Goal: Task Accomplishment & Management: Manage account settings

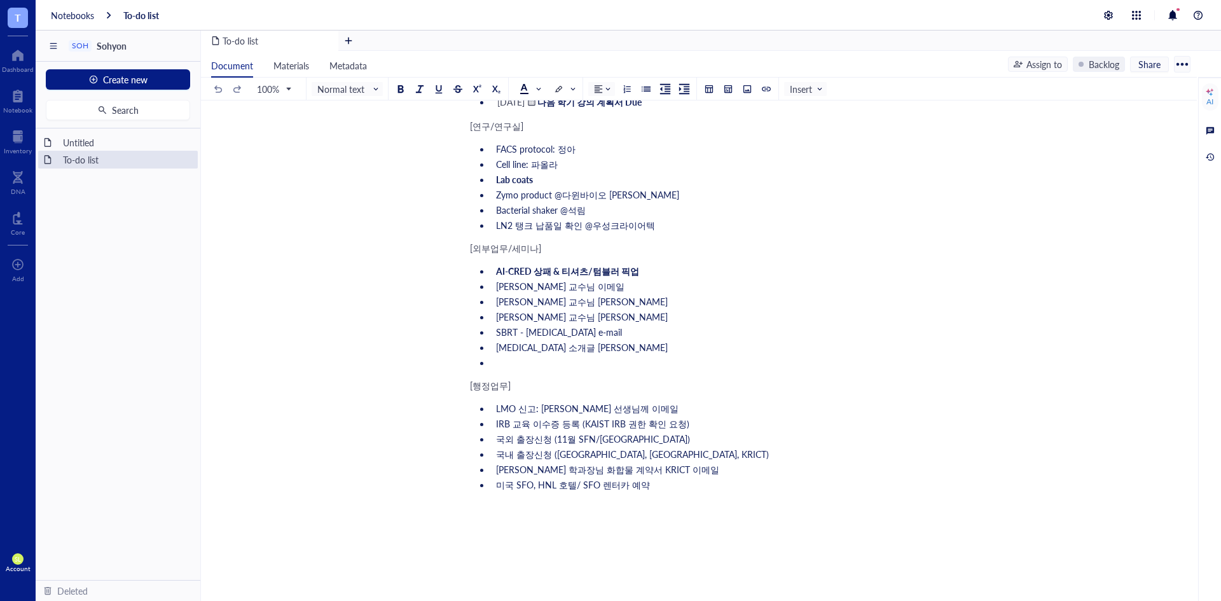
scroll to position [170, 0]
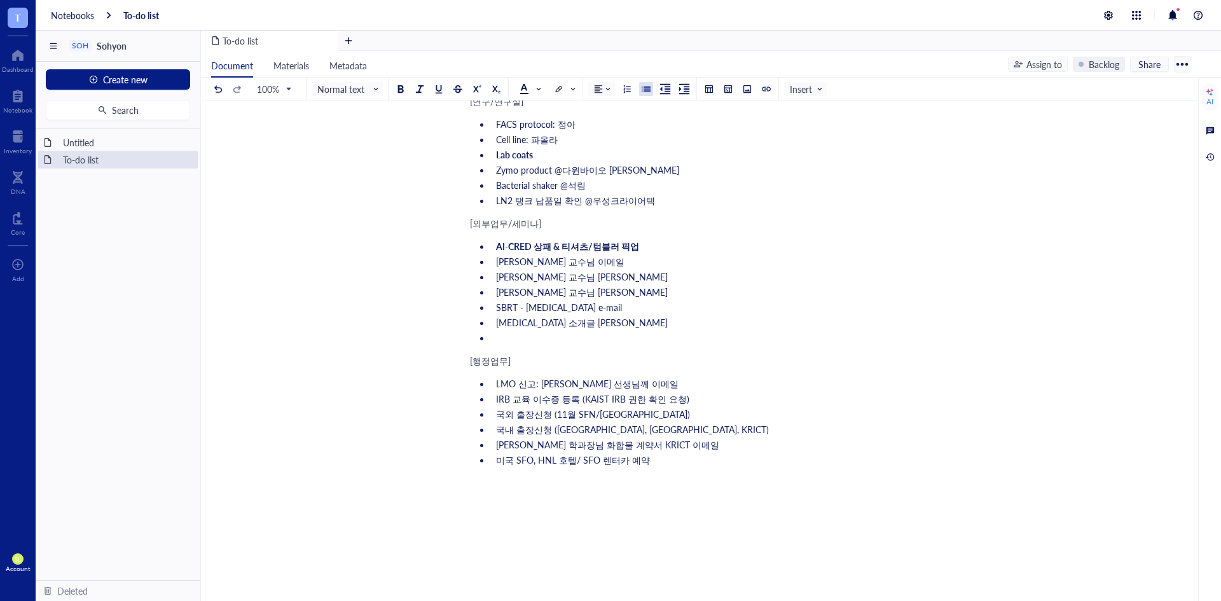
click at [704, 450] on li "[PERSON_NAME] 학과장님 화합물 계약서 KRICT 이메일" at bounding box center [707, 444] width 432 height 13
click at [908, 412] on span at bounding box center [905, 413] width 20 height 10
click at [922, 439] on div at bounding box center [920, 436] width 9 height 9
click at [760, 443] on li "이승재 학과장님 화합물 계약서 KRICT 이메일 (scheduled)" at bounding box center [707, 444] width 432 height 13
drag, startPoint x: 721, startPoint y: 447, endPoint x: 666, endPoint y: 443, distance: 55.5
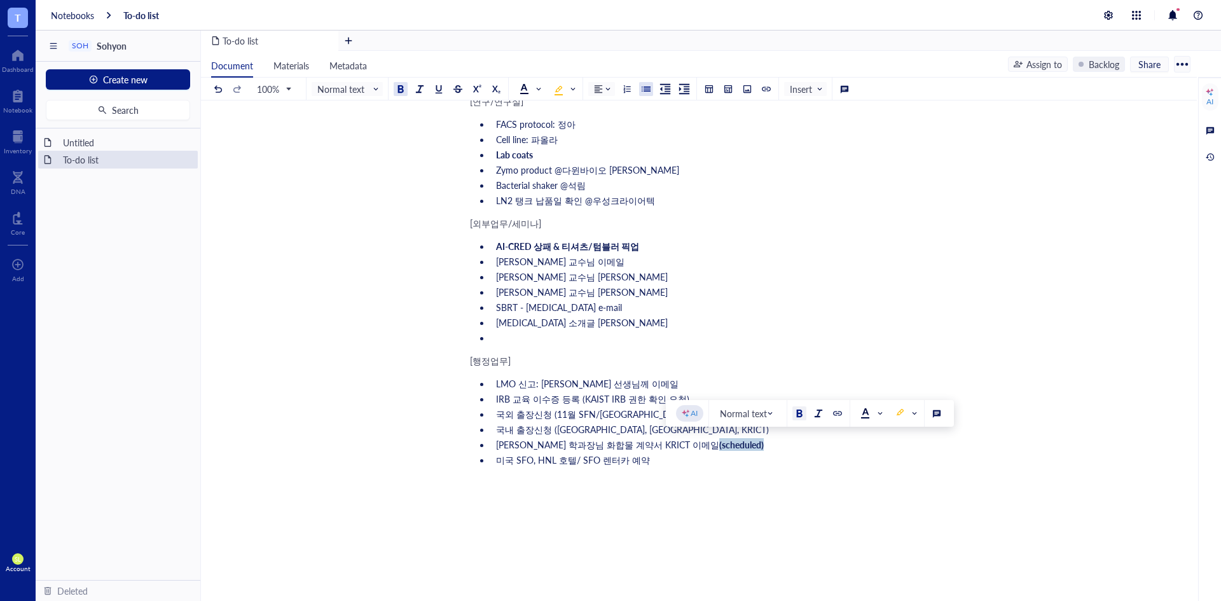
click at [666, 443] on li "이승재 학과장님 화합물 계약서 KRICT 이메일 (scheduled)" at bounding box center [707, 444] width 432 height 13
copy span "(scheduled)"
click at [641, 404] on span "IRB 교육 이수증 등록 (KAIST IRB 권한 확인 요청)" at bounding box center [592, 398] width 193 height 13
click at [699, 403] on li "IRB 교육 이수증 등록 (KAIST IRB 권한 확인 요청)" at bounding box center [707, 398] width 432 height 13
click at [674, 399] on span "IRB 교육 이수증 등록 (KAIST IRB 권한 확인 요청)" at bounding box center [592, 398] width 193 height 13
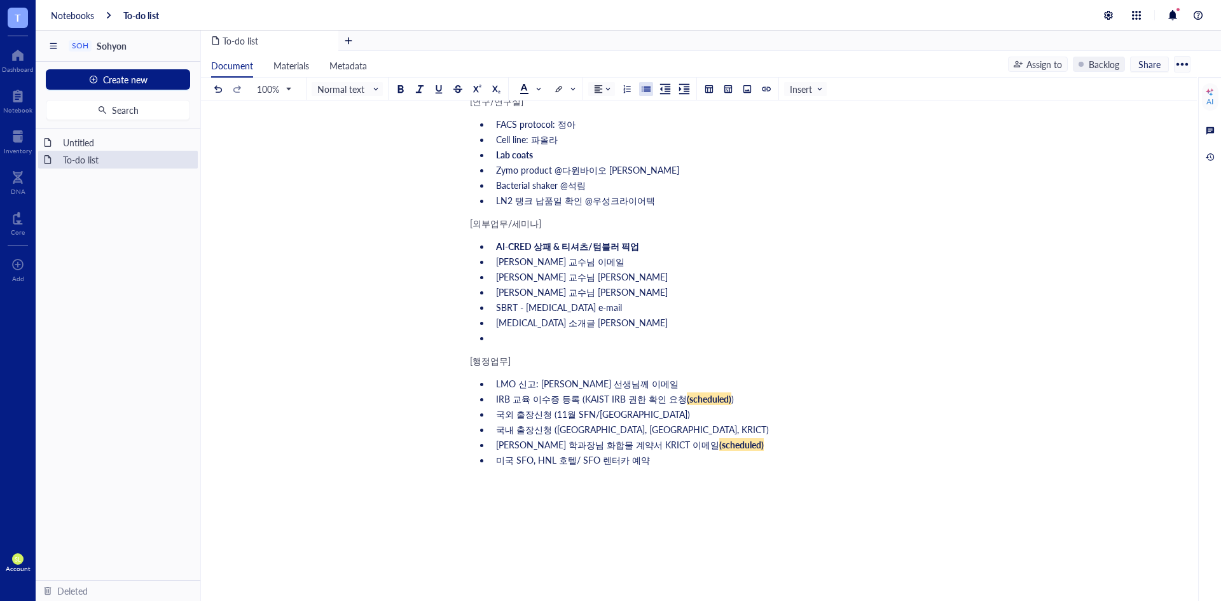
click at [751, 401] on li "IRB 교육 이수증 등록 (KAIST IRB 권한 확인 요청 (scheduled) )" at bounding box center [707, 398] width 432 height 13
click at [663, 245] on li "AI-CRED 상패 & 티셔츠/텀블러 픽업" at bounding box center [707, 246] width 432 height 13
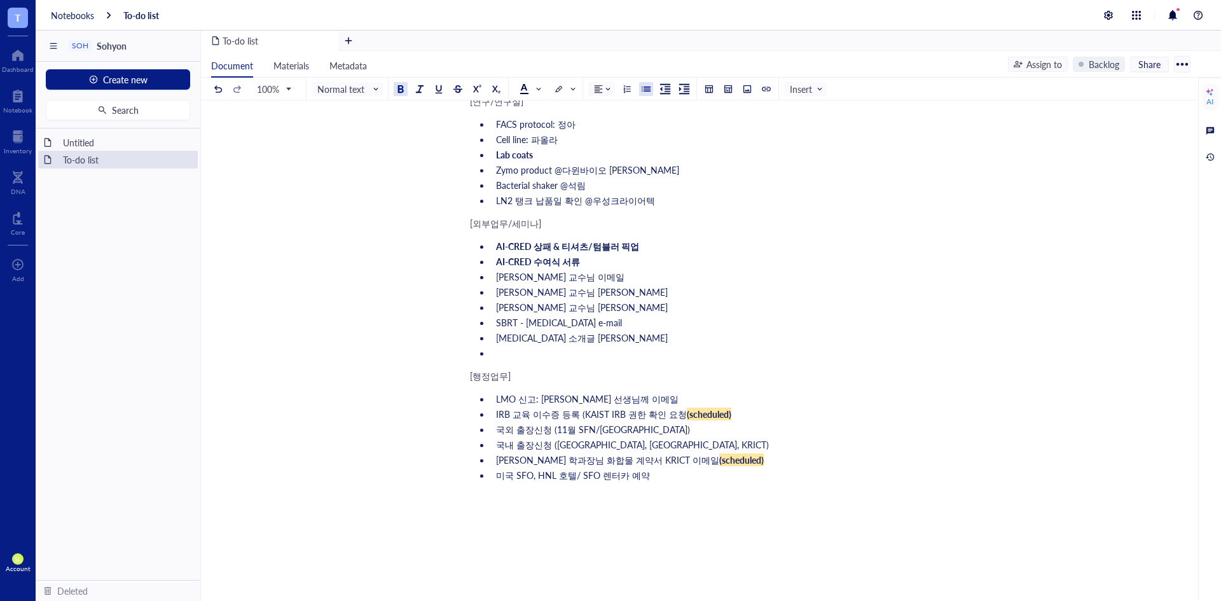
click at [657, 275] on li "[PERSON_NAME] 교수님 이메일" at bounding box center [707, 276] width 432 height 13
click at [629, 329] on ul "AI-CRED 상패 & 티셔츠/텀블러 픽업 AI-CRED 수여식 서류 [PERSON_NAME] 교수님 [PERSON_NAME] [PERSON_…" at bounding box center [696, 299] width 453 height 125
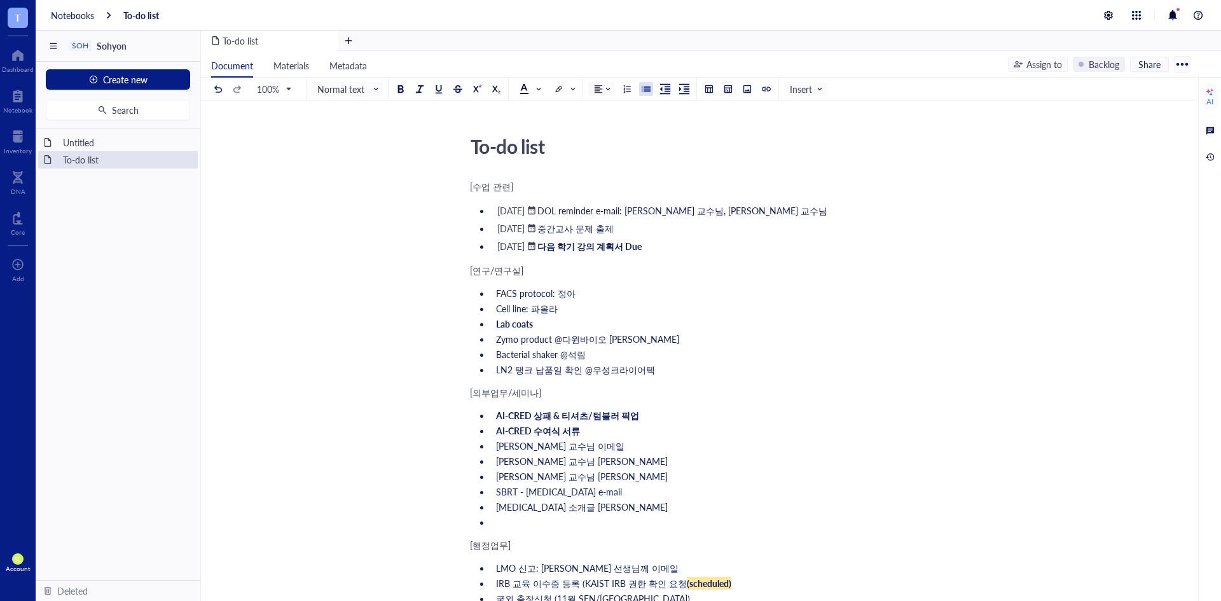
scroll to position [0, 0]
click at [562, 338] on span "Zymo product @다윈바이오 [PERSON_NAME]" at bounding box center [587, 339] width 183 height 13
click at [568, 355] on span "Bacterial shaker @석림" at bounding box center [541, 354] width 90 height 13
click at [589, 375] on span "LN2 탱크 납품일 확인 @우성크라이어텍" at bounding box center [575, 370] width 159 height 13
click at [727, 372] on li "LN2 탱크 납품일 확인 @ 우성크라이어텍" at bounding box center [707, 370] width 432 height 13
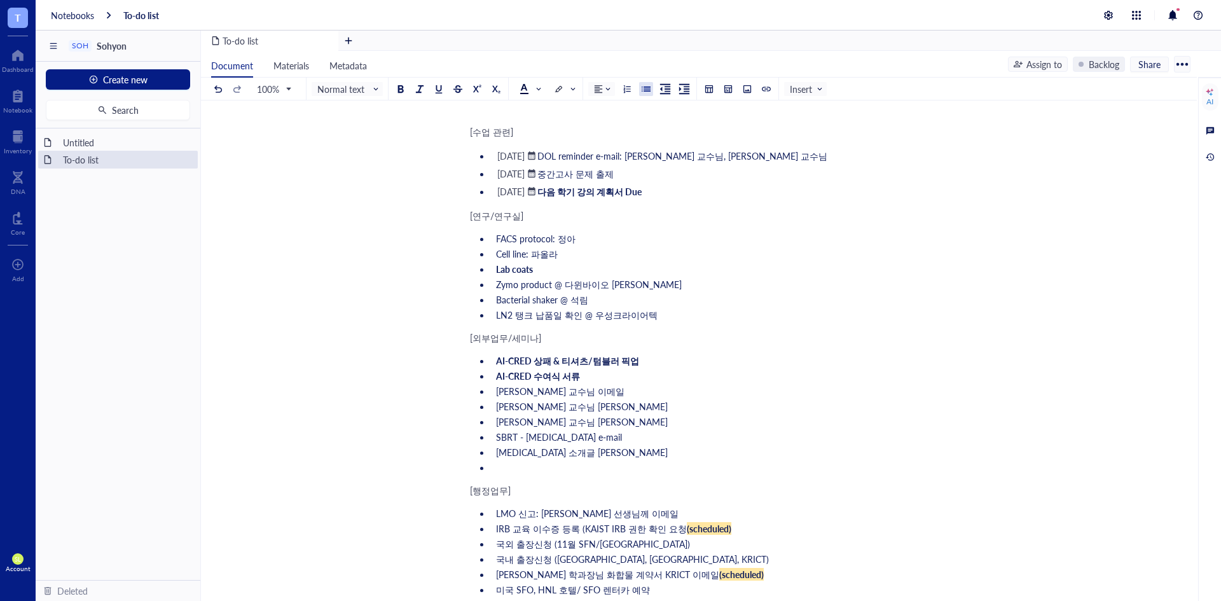
scroll to position [43, 0]
